Goal: Transaction & Acquisition: Purchase product/service

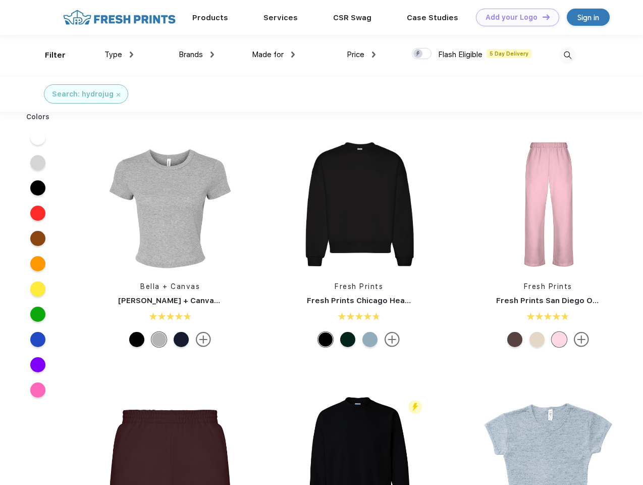
scroll to position [1, 0]
click at [514, 17] on link "Add your Logo Design Tool" at bounding box center [517, 18] width 83 height 18
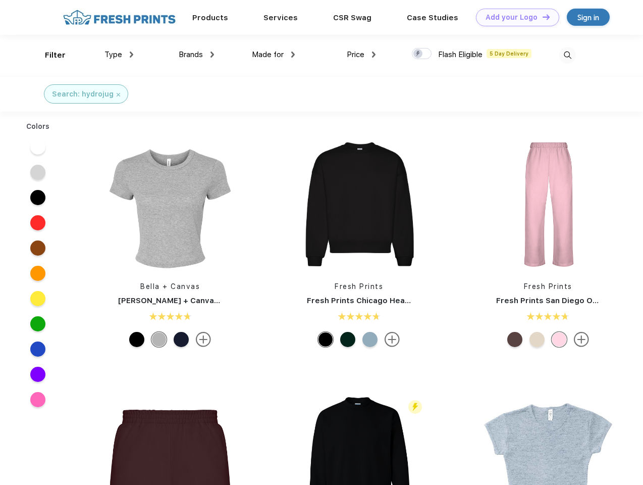
click at [0, 0] on div "Design Tool" at bounding box center [0, 0] width 0 height 0
click at [542, 17] on link "Add your Logo Design Tool" at bounding box center [517, 18] width 83 height 18
click at [48, 55] on div "Filter" at bounding box center [55, 55] width 21 height 12
click at [119, 55] on span "Type" at bounding box center [114, 54] width 18 height 9
click at [196, 55] on span "Brands" at bounding box center [191, 54] width 24 height 9
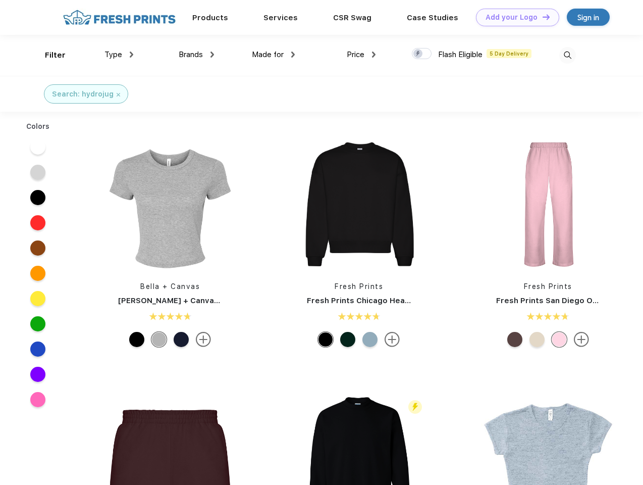
click at [274, 55] on span "Made for" at bounding box center [268, 54] width 32 height 9
click at [362, 55] on span "Price" at bounding box center [356, 54] width 18 height 9
click at [422, 54] on div at bounding box center [422, 53] width 20 height 11
click at [419, 54] on input "checkbox" at bounding box center [415, 50] width 7 height 7
click at [567, 55] on img at bounding box center [567, 55] width 17 height 17
